Goal: Transaction & Acquisition: Purchase product/service

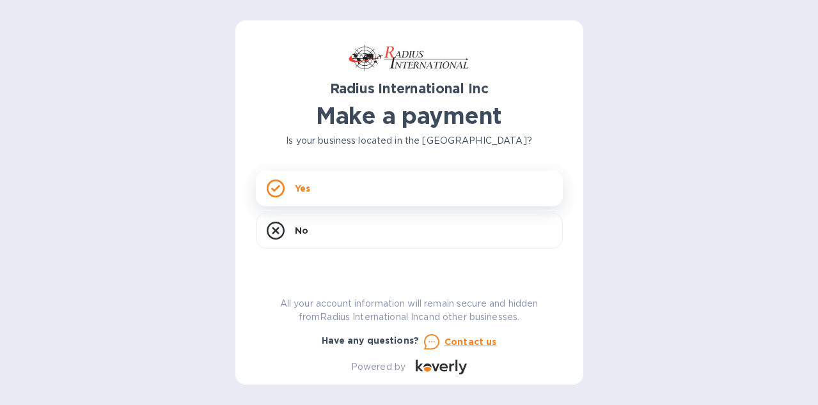
click at [297, 183] on p "Yes" at bounding box center [302, 188] width 15 height 13
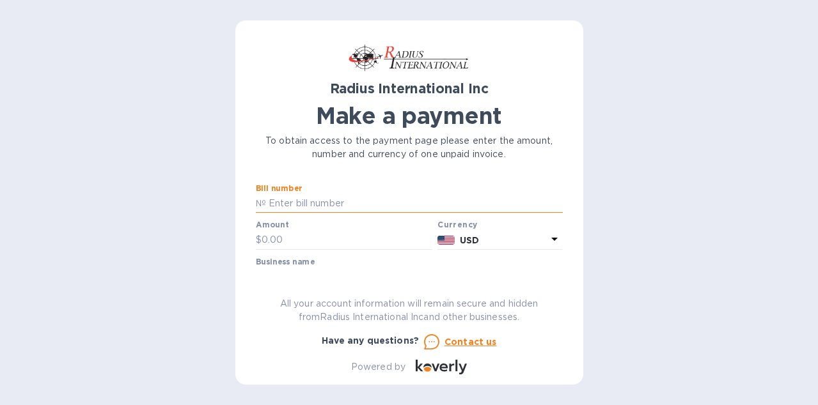
click at [329, 195] on input "text" at bounding box center [414, 203] width 297 height 19
paste input "SSI00097914"
type input "SSI00097914"
click at [345, 233] on input "text" at bounding box center [346, 240] width 171 height 19
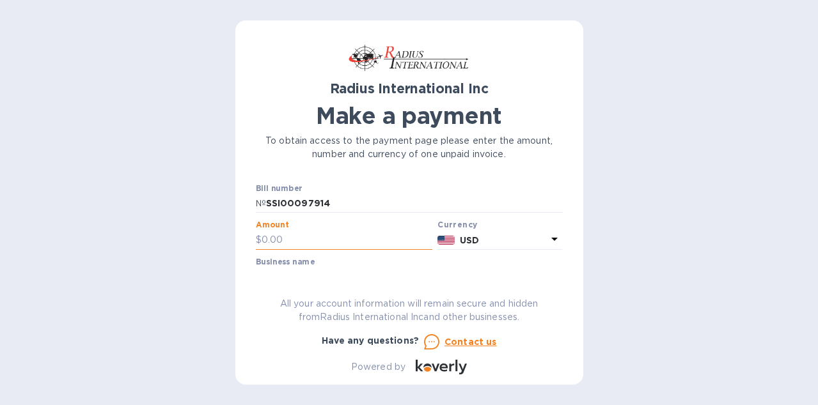
paste input "2,848.32"
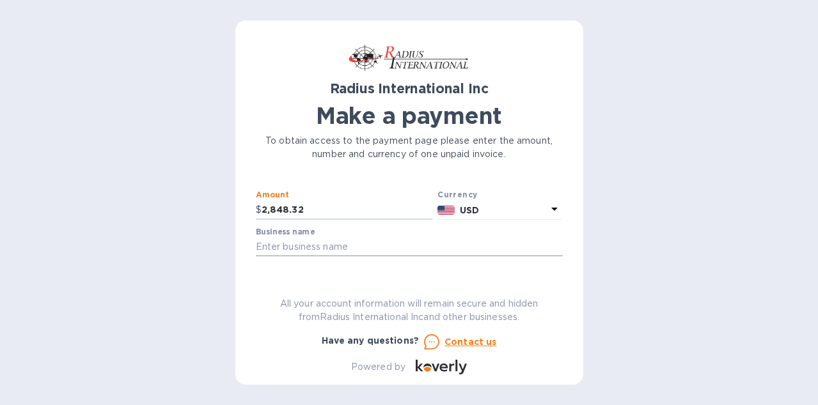
type input "2,848.32"
click at [453, 248] on input "text" at bounding box center [409, 247] width 307 height 19
type input "High Temp Masking Supply LLC"
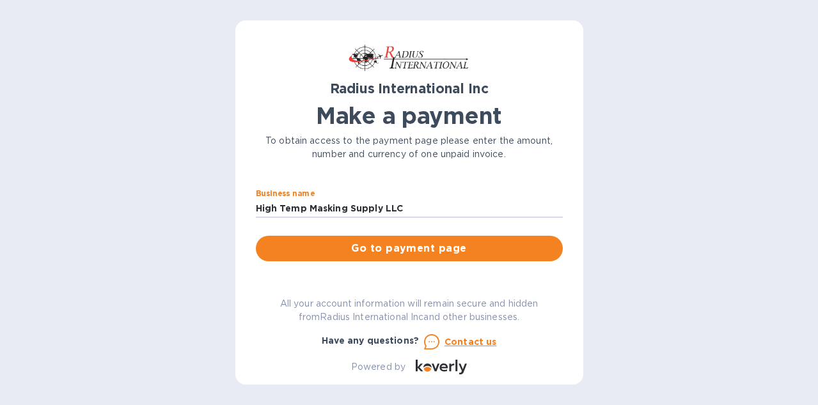
scroll to position [68, 0]
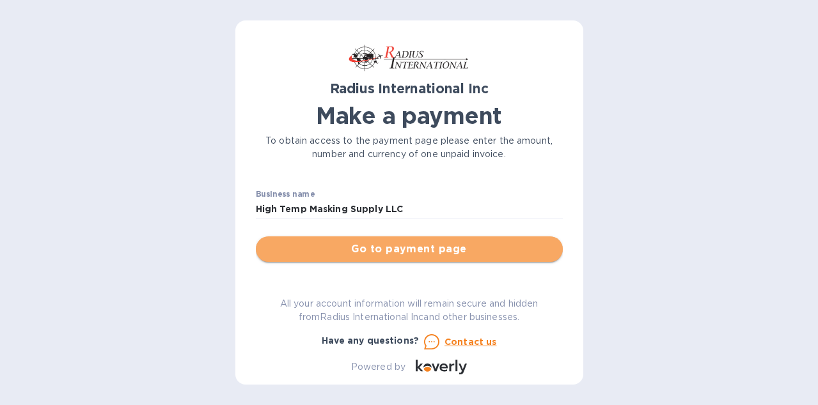
click at [435, 253] on span "Go to payment page" at bounding box center [409, 249] width 286 height 15
